Goal: Transaction & Acquisition: Purchase product/service

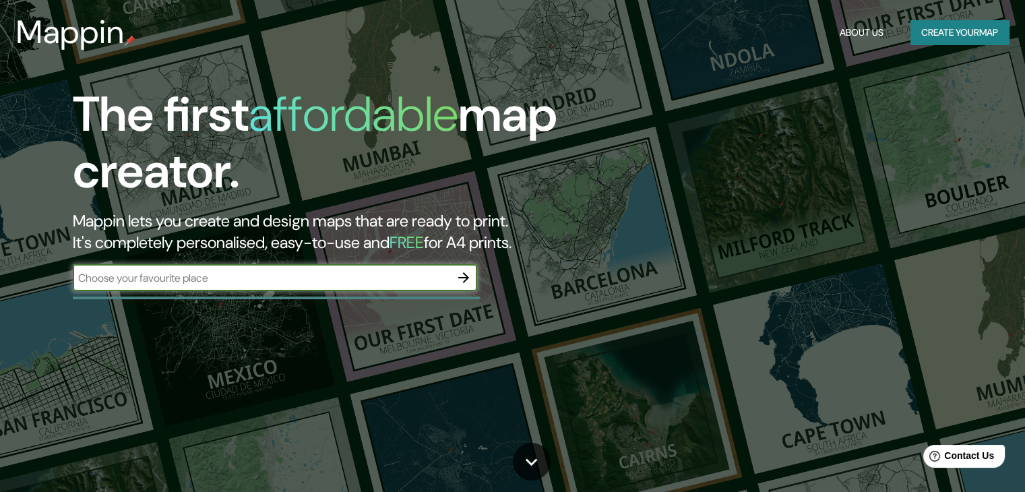
click at [291, 278] on input "text" at bounding box center [261, 277] width 377 height 15
type input "k"
type input "lima"
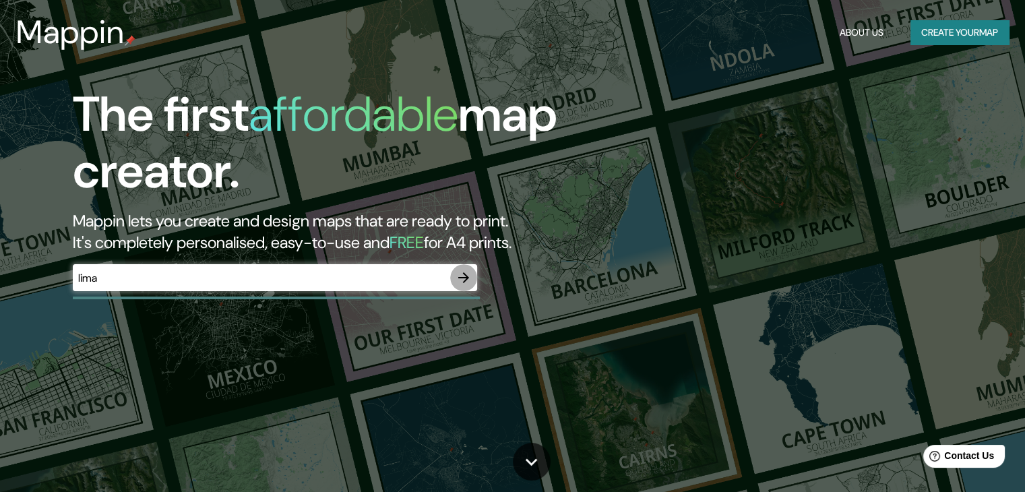
click at [464, 280] on icon "button" at bounding box center [463, 277] width 16 height 16
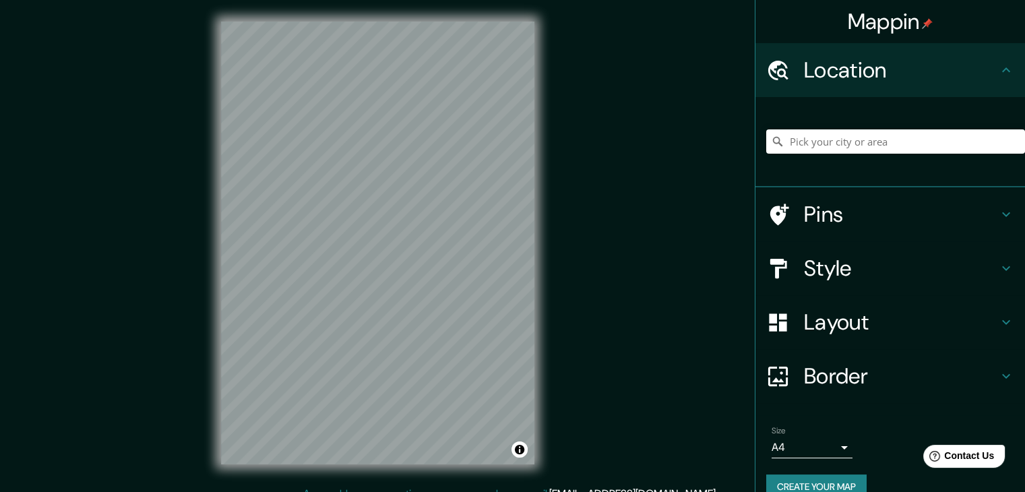
click at [791, 162] on div at bounding box center [895, 141] width 259 height 67
click at [798, 140] on input "Pick your city or area" at bounding box center [895, 141] width 259 height 24
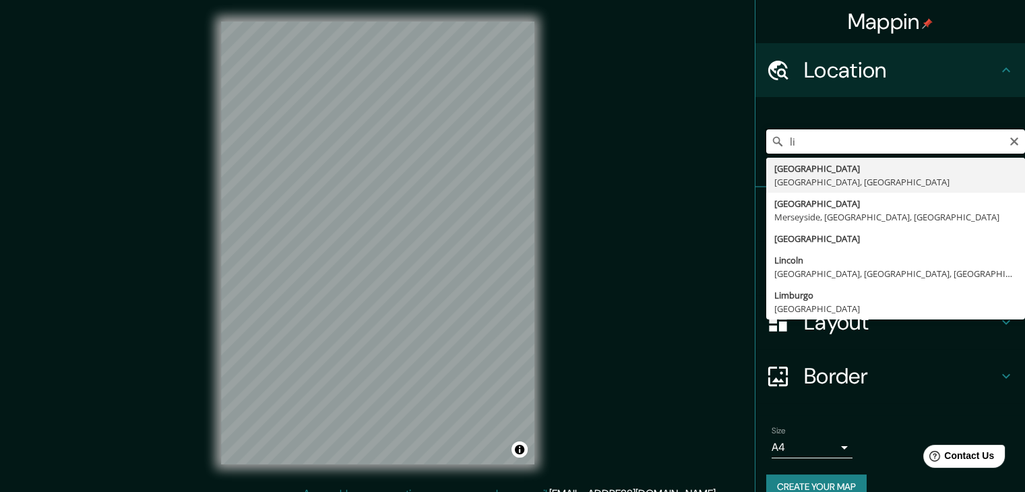
type input "l"
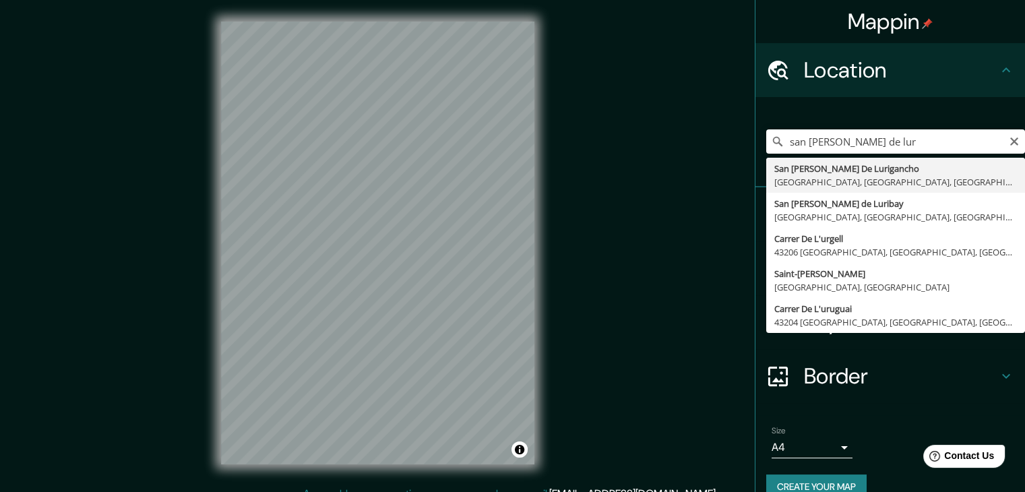
type input "San [PERSON_NAME] De Lurigancho, [GEOGRAPHIC_DATA], [GEOGRAPHIC_DATA], [GEOGRAP…"
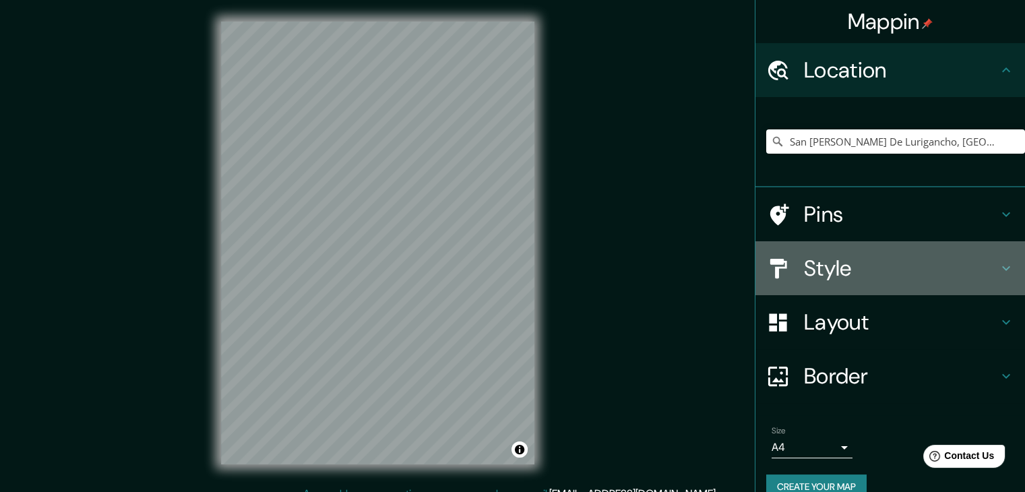
click at [854, 257] on h4 "Style" at bounding box center [901, 268] width 194 height 27
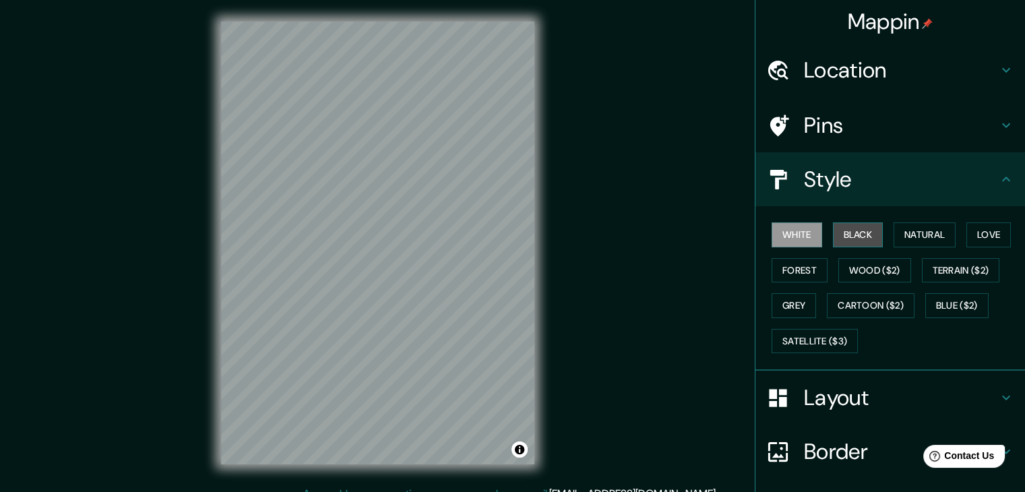
click at [843, 236] on button "Black" at bounding box center [858, 234] width 51 height 25
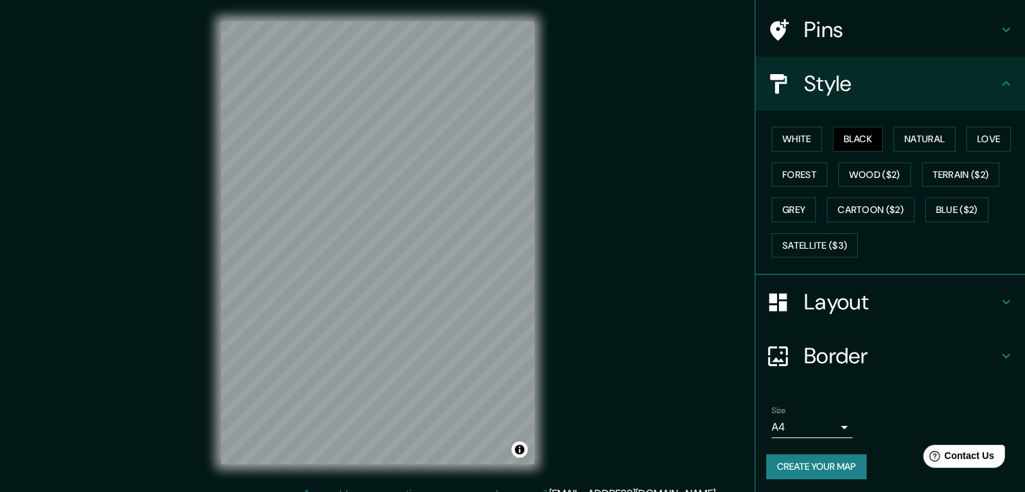
scroll to position [97, 0]
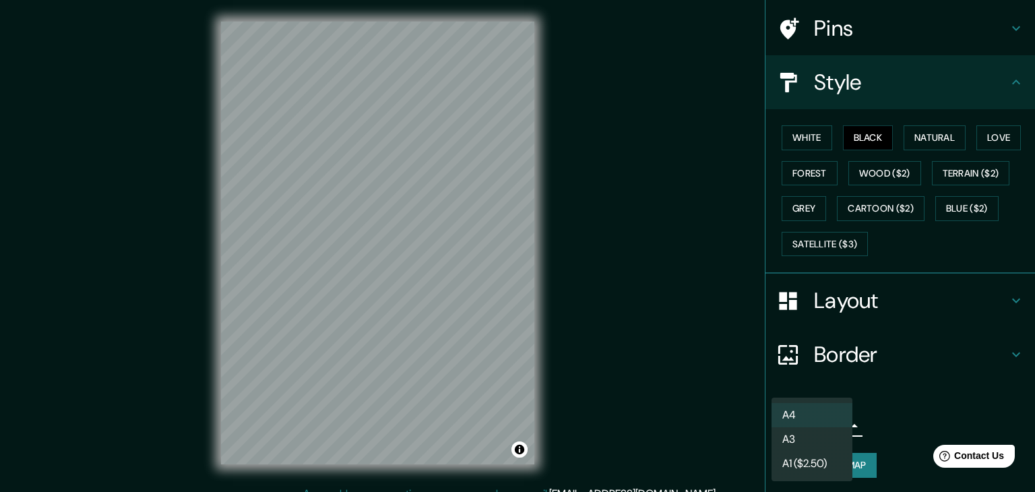
click at [832, 424] on body "Mappin Location [GEOGRAPHIC_DATA][PERSON_NAME], [GEOGRAPHIC_DATA], [GEOGRAPHIC_…" at bounding box center [517, 246] width 1035 height 492
click at [818, 437] on li "A3" at bounding box center [811, 439] width 81 height 24
type input "a4"
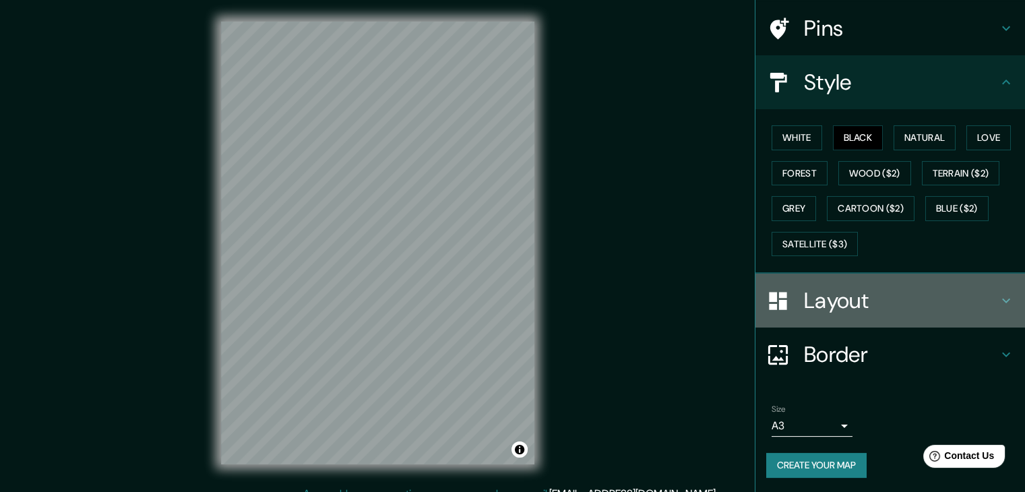
click at [965, 308] on h4 "Layout" at bounding box center [901, 300] width 194 height 27
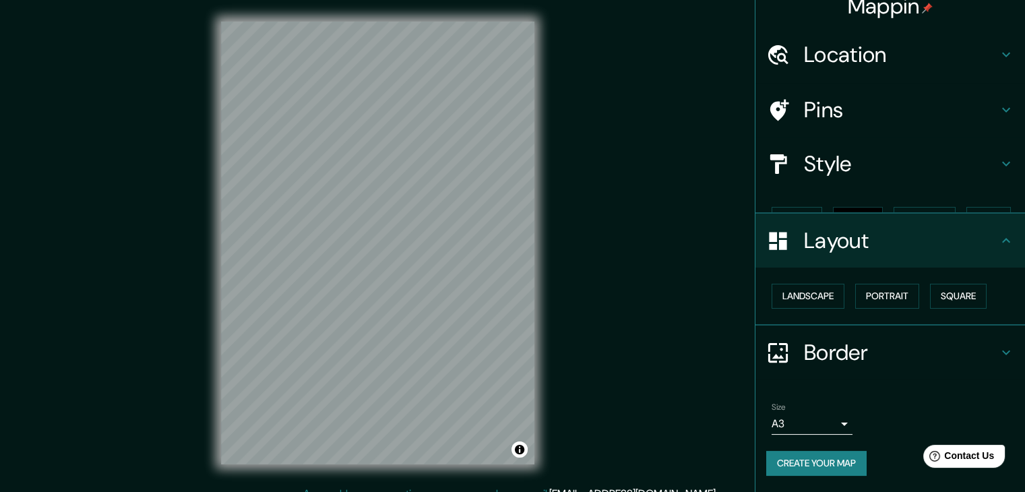
scroll to position [0, 0]
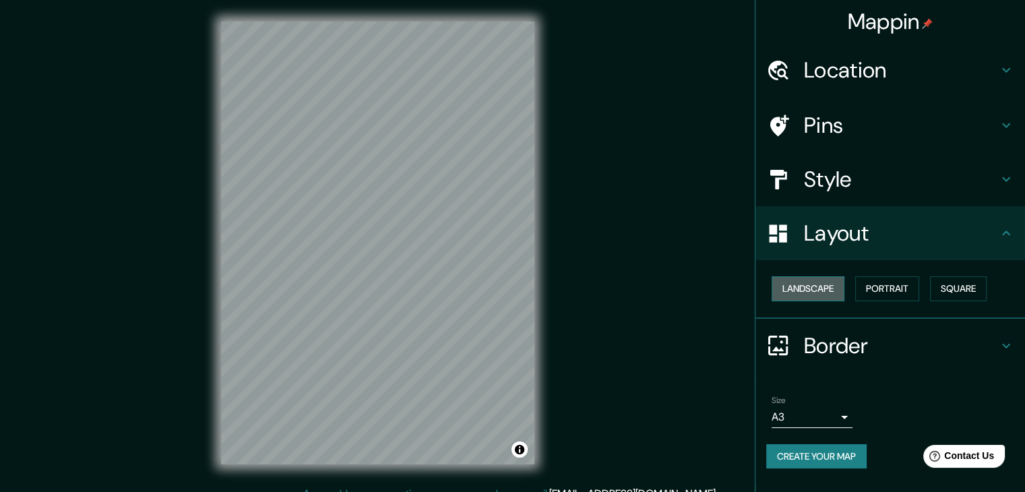
click at [838, 294] on button "Landscape" at bounding box center [807, 288] width 73 height 25
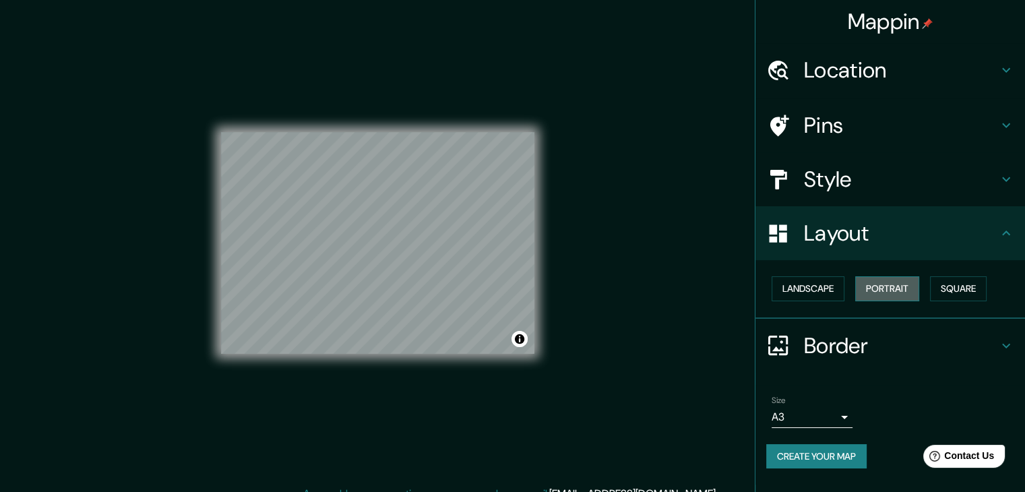
click at [870, 292] on button "Portrait" at bounding box center [887, 288] width 64 height 25
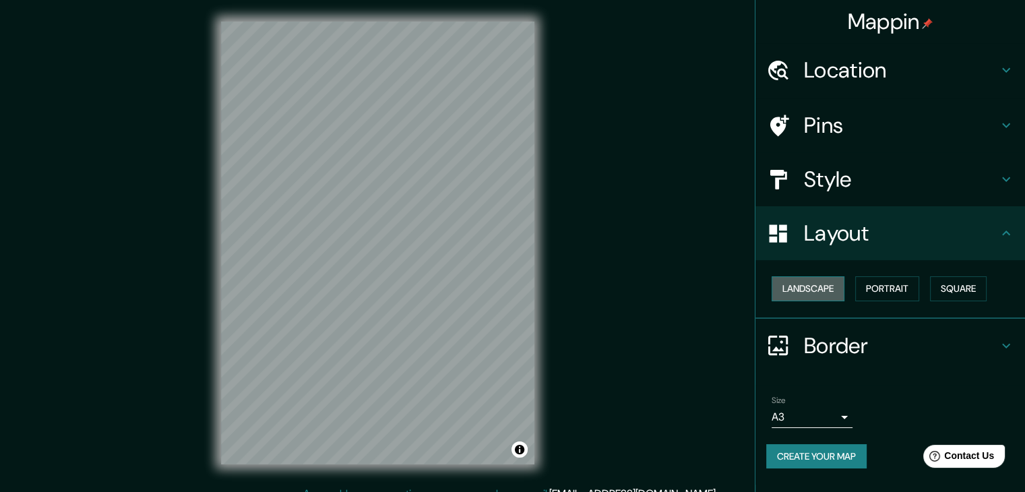
click at [824, 292] on button "Landscape" at bounding box center [807, 288] width 73 height 25
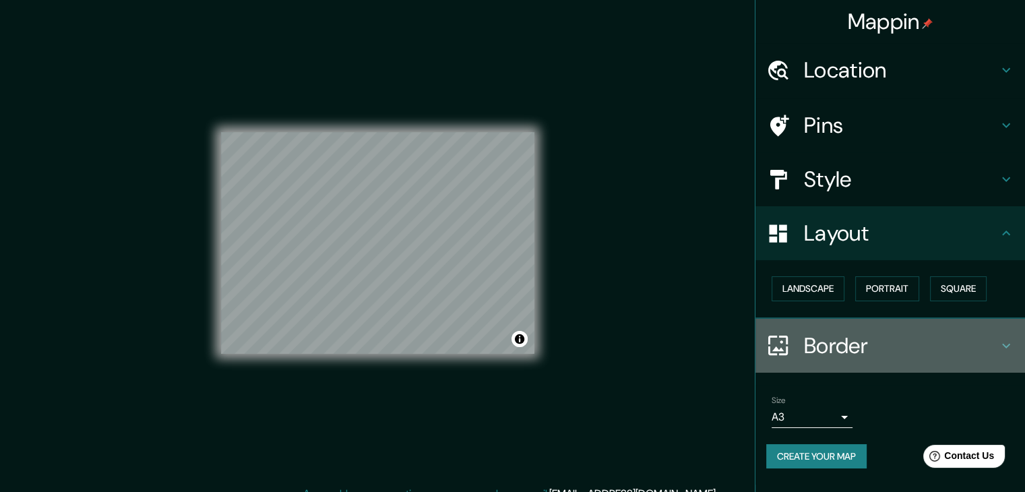
click at [961, 332] on h4 "Border" at bounding box center [901, 345] width 194 height 27
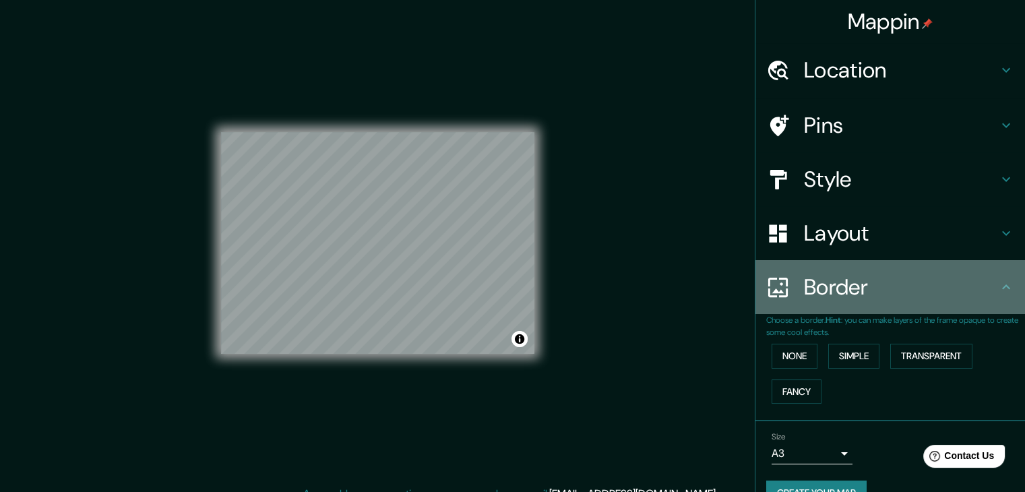
click at [937, 294] on h4 "Border" at bounding box center [901, 286] width 194 height 27
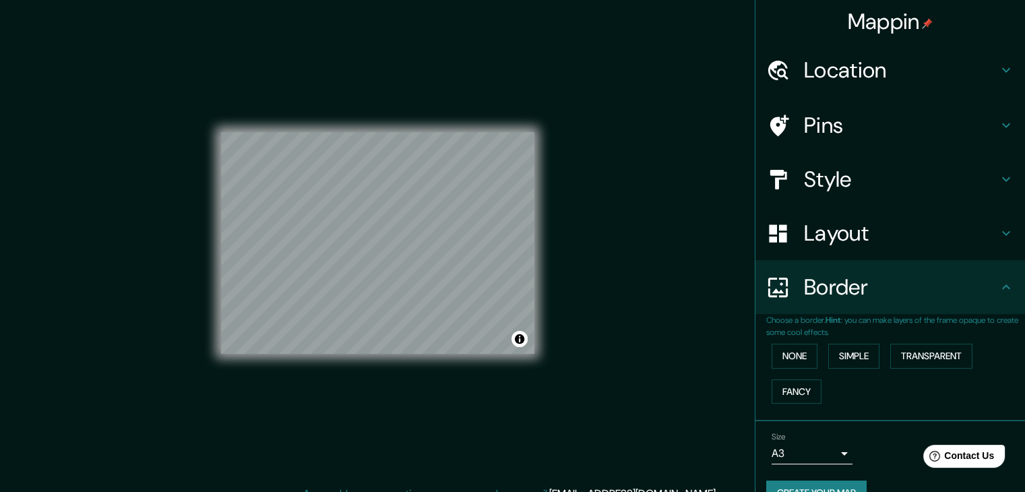
drag, startPoint x: 1013, startPoint y: 254, endPoint x: 1034, endPoint y: 318, distance: 67.3
click at [1024, 318] on html "Mappin Location [GEOGRAPHIC_DATA][PERSON_NAME], [GEOGRAPHIC_DATA], [GEOGRAPHIC_…" at bounding box center [512, 246] width 1025 height 492
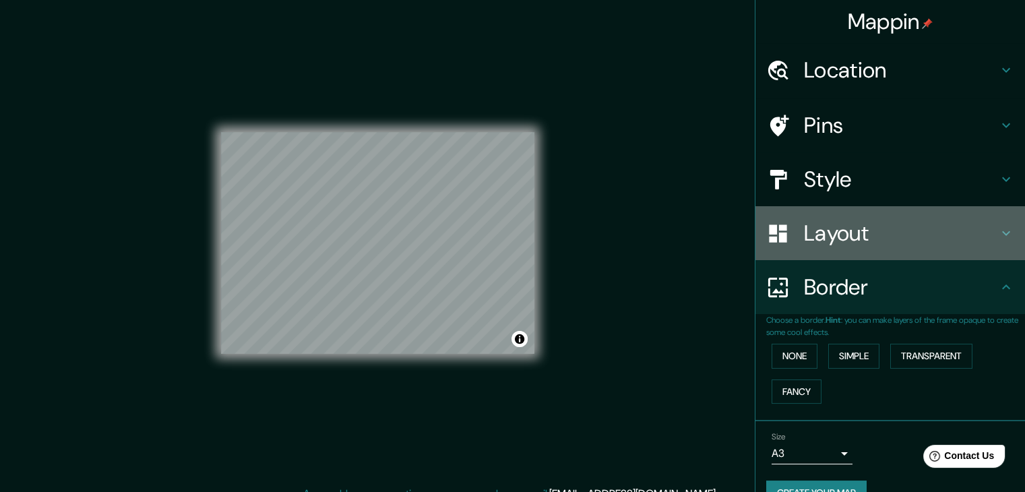
click at [965, 220] on h4 "Layout" at bounding box center [901, 233] width 194 height 27
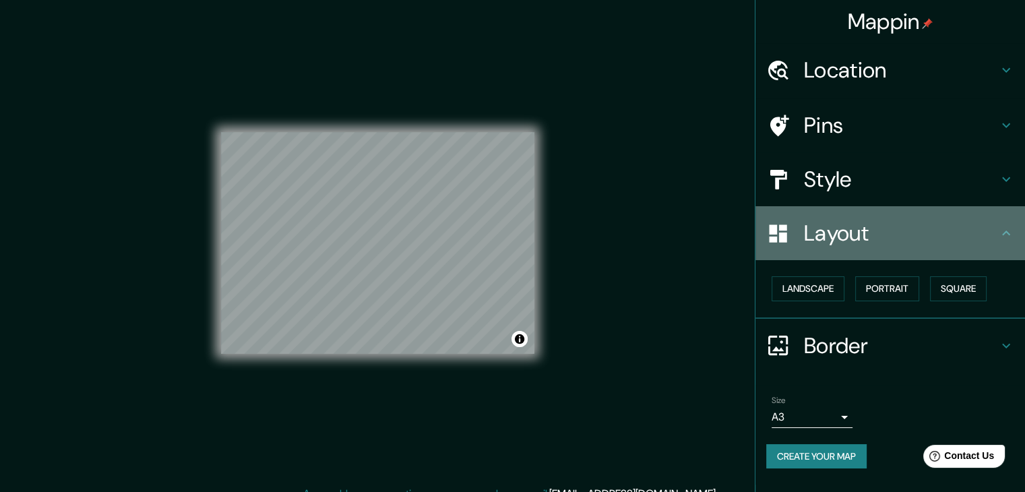
click at [965, 220] on h4 "Layout" at bounding box center [901, 233] width 194 height 27
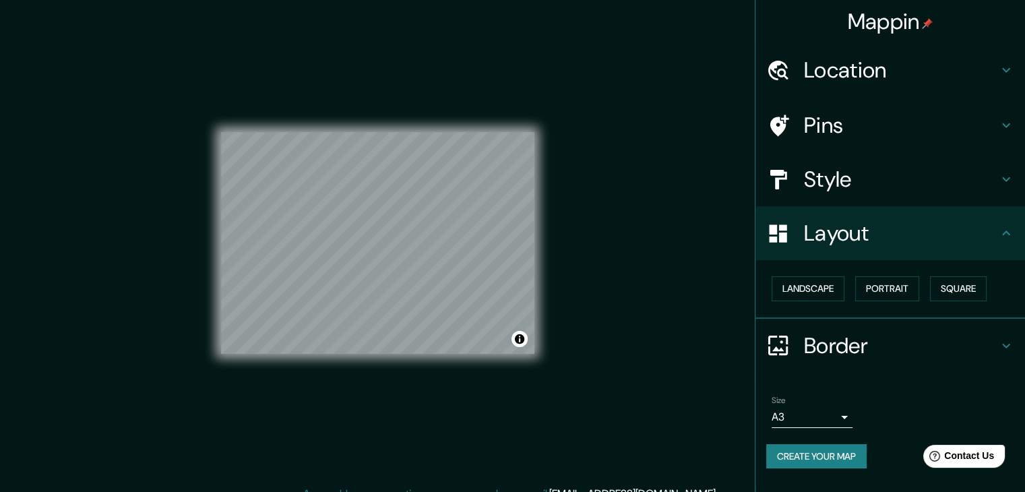
scroll to position [15, 0]
